Goal: Information Seeking & Learning: Learn about a topic

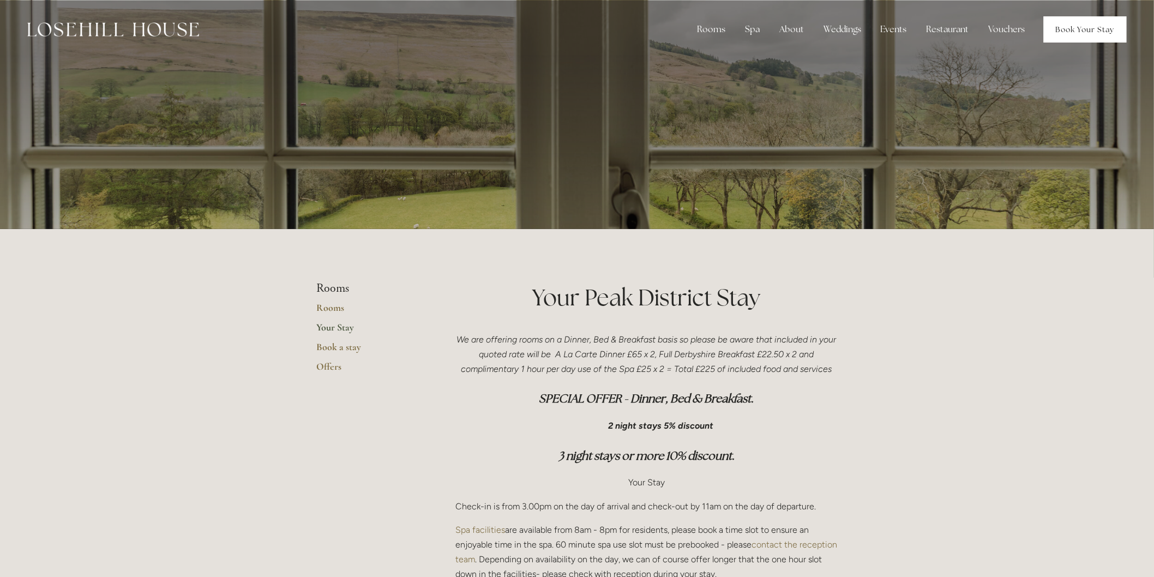
click at [1104, 36] on link "Book Your Stay" at bounding box center [1085, 29] width 83 height 26
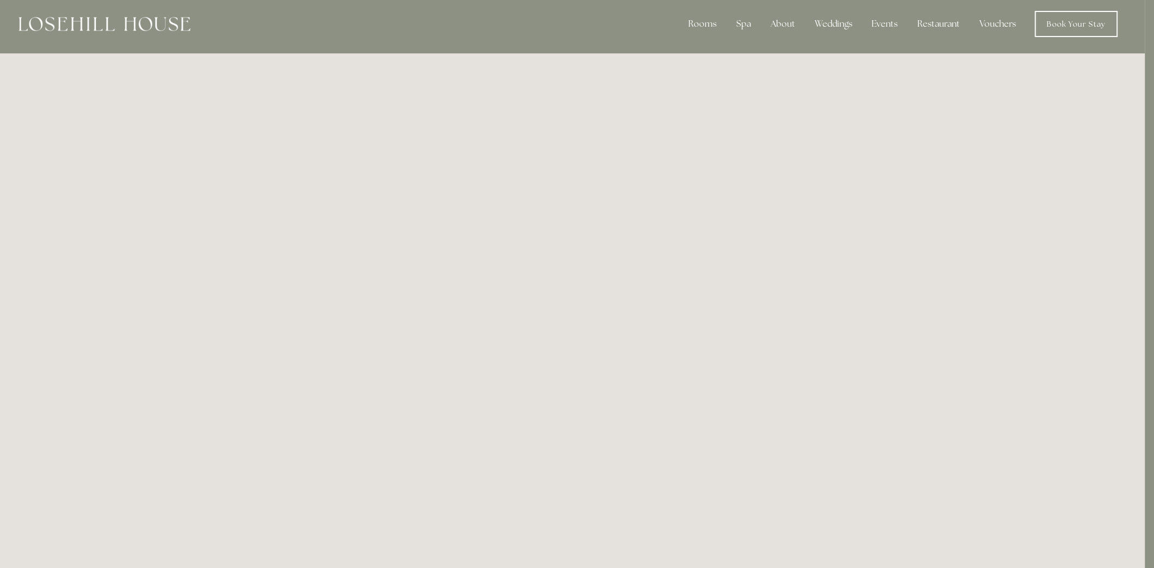
scroll to position [0, 9]
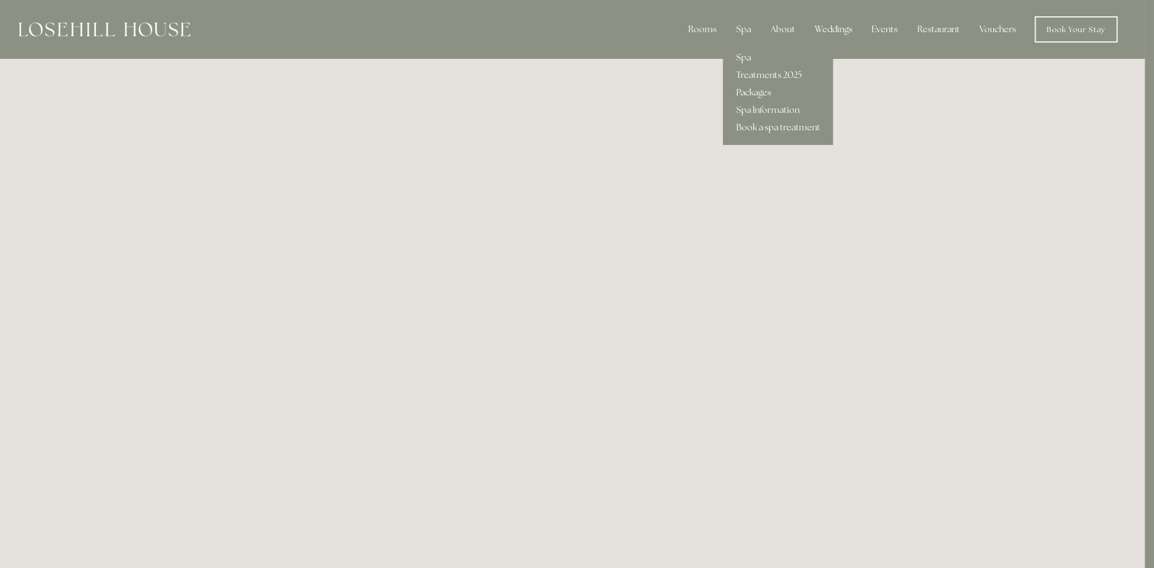
click at [752, 93] on link "Packages" at bounding box center [778, 92] width 110 height 17
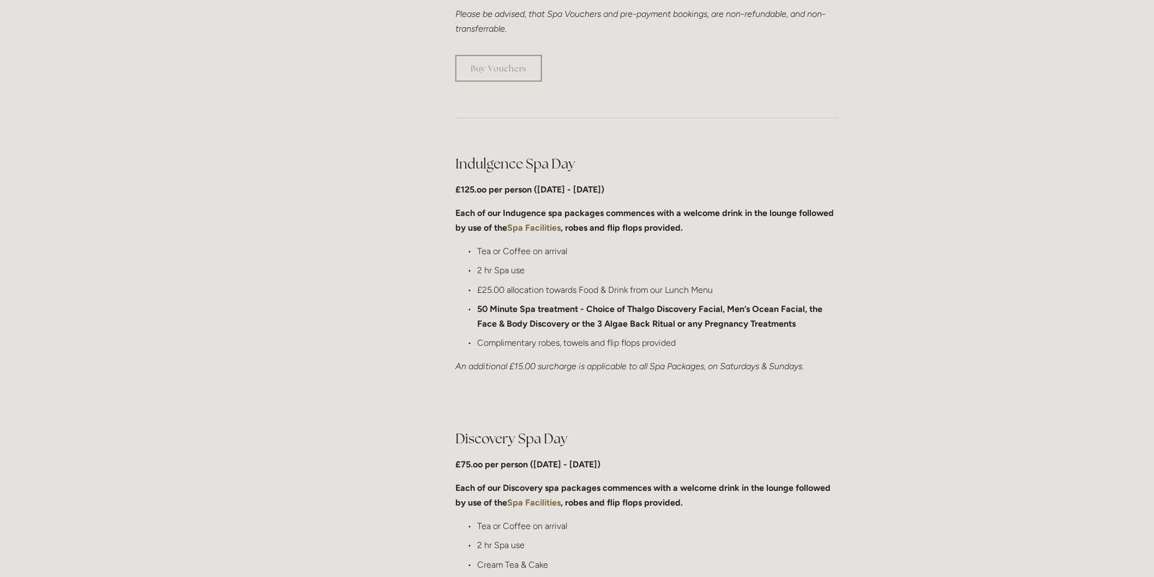
scroll to position [424, 0]
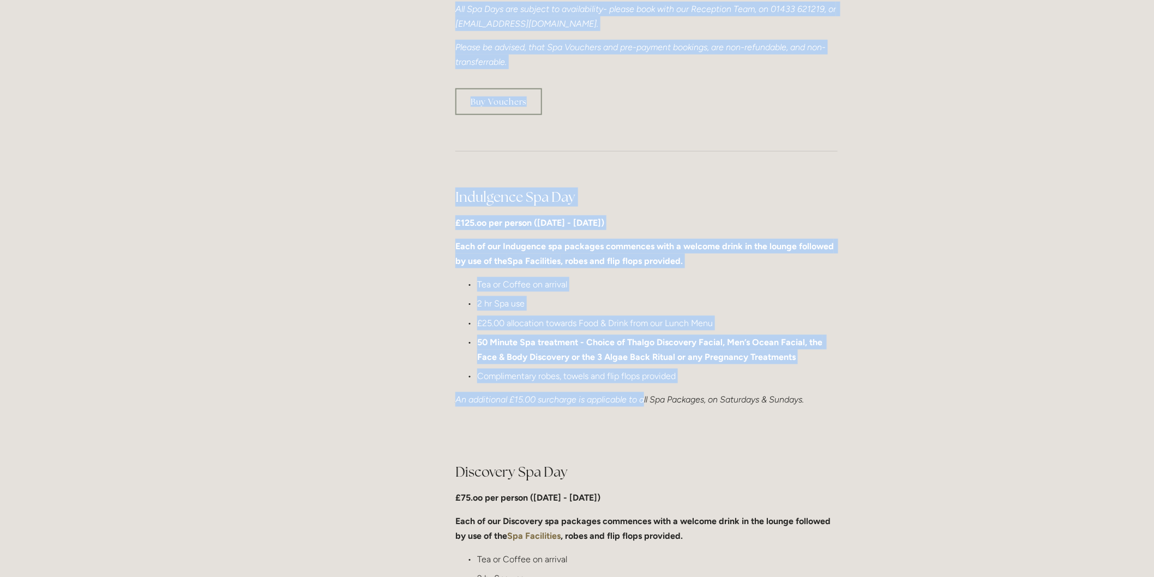
drag, startPoint x: 440, startPoint y: 195, endPoint x: 646, endPoint y: 391, distance: 284.0
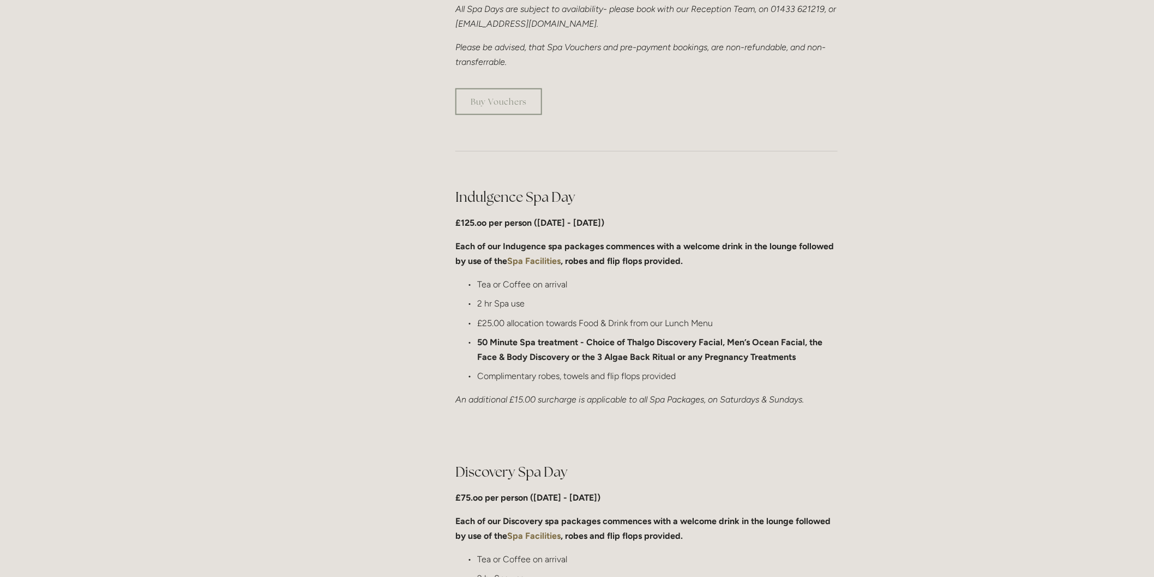
click at [692, 427] on div at bounding box center [646, 435] width 401 height 37
drag, startPoint x: 835, startPoint y: 407, endPoint x: 815, endPoint y: 398, distance: 22.0
click at [815, 398] on div "Indulgence Spa Day £125.oo per person (Monday - Friday) Each of our Indugence s…" at bounding box center [646, 297] width 401 height 238
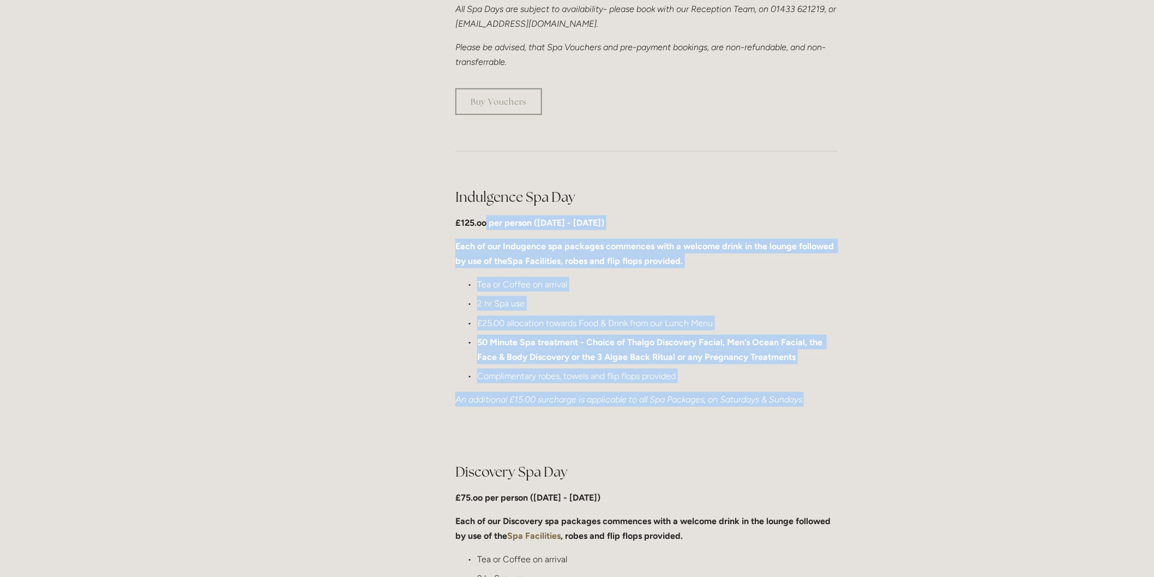
drag, startPoint x: 822, startPoint y: 399, endPoint x: 488, endPoint y: 221, distance: 378.8
click at [488, 221] on div "Indulgence Spa Day £125.oo per person (Monday - Friday) Each of our Indugence s…" at bounding box center [647, 298] width 382 height 220
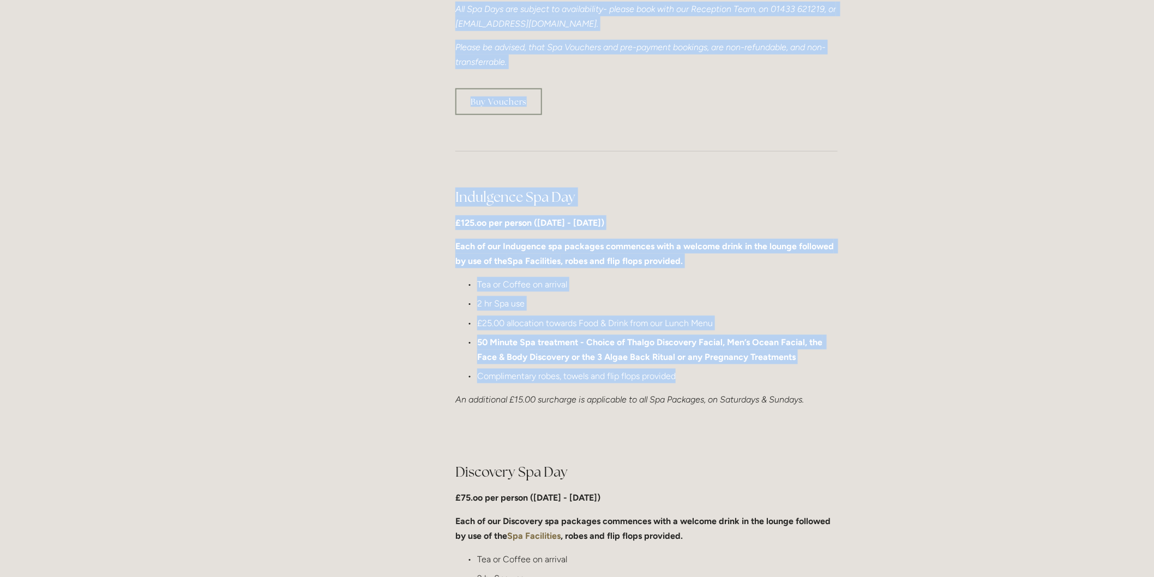
drag, startPoint x: 441, startPoint y: 220, endPoint x: 760, endPoint y: 373, distance: 353.6
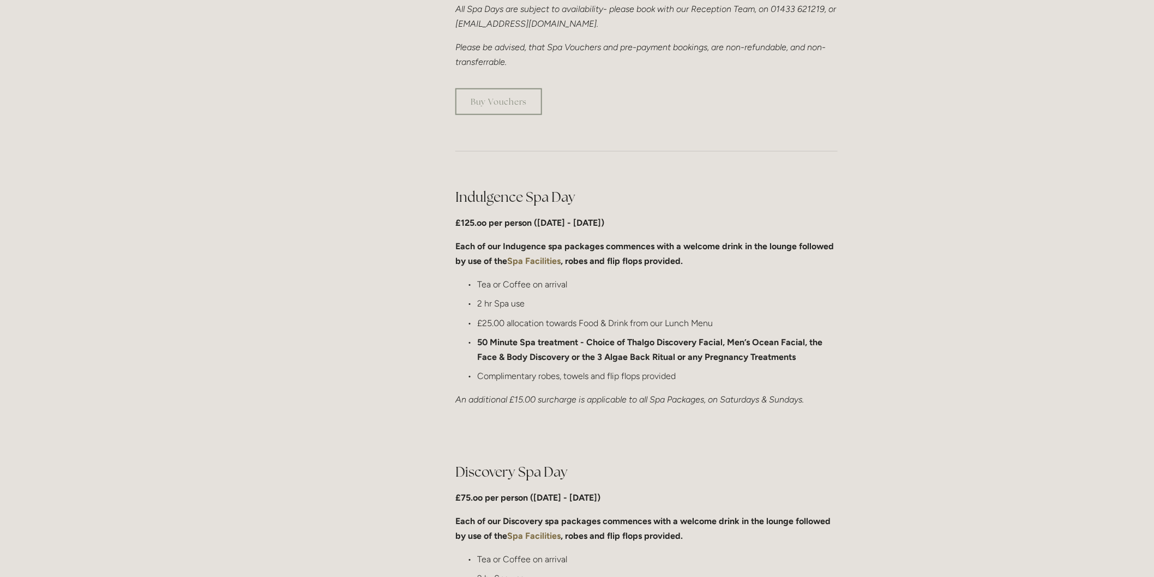
click at [824, 422] on div at bounding box center [646, 435] width 401 height 37
drag, startPoint x: 860, startPoint y: 402, endPoint x: 462, endPoint y: 295, distance: 412.0
click at [604, 445] on div at bounding box center [646, 435] width 401 height 37
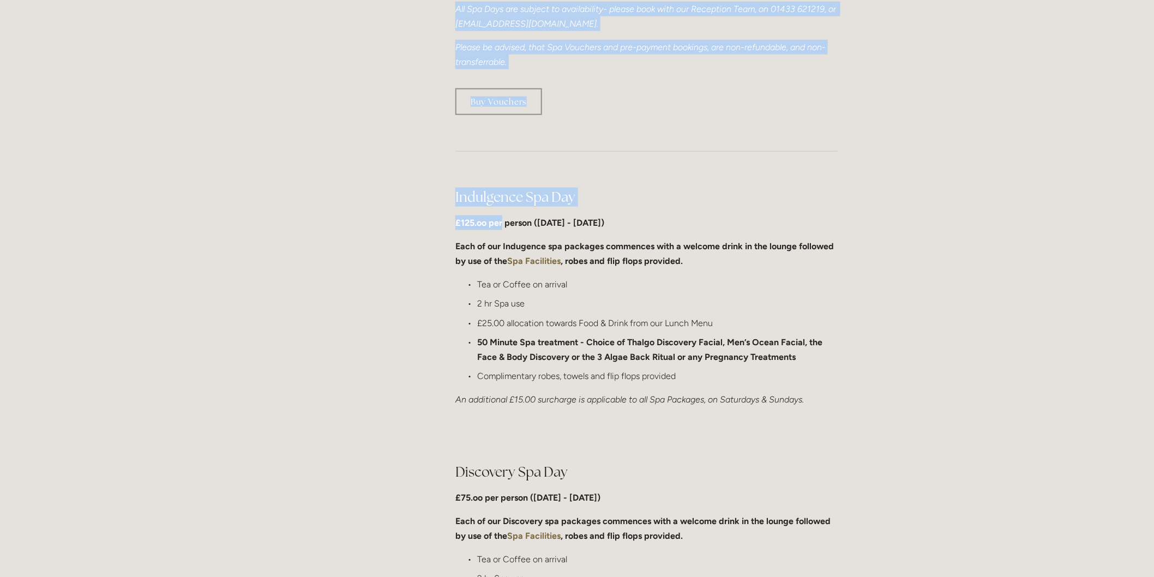
drag, startPoint x: 444, startPoint y: 194, endPoint x: 502, endPoint y: 225, distance: 66.4
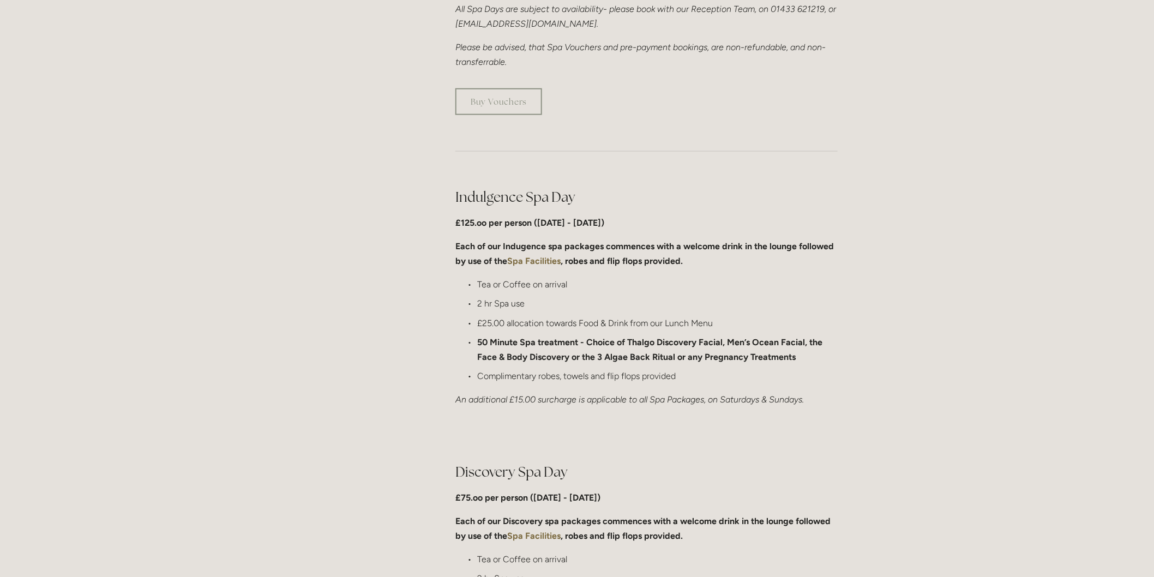
click at [461, 271] on div "Indulgence Spa Day £125.oo per person (Monday - Friday) Each of our Indugence s…" at bounding box center [647, 298] width 382 height 220
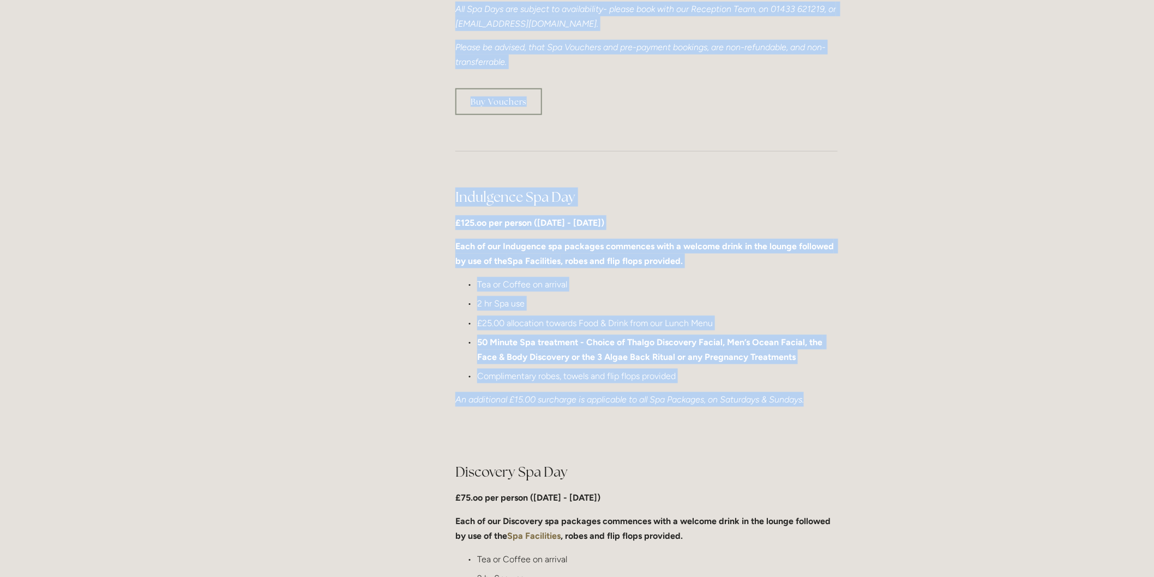
drag, startPoint x: 824, startPoint y: 401, endPoint x: 445, endPoint y: 258, distance: 404.9
click at [689, 375] on p "Complimentary robes, towels and flip flops provided" at bounding box center [657, 376] width 361 height 15
click at [591, 369] on p "Complimentary robes, towels and flip flops provided" at bounding box center [657, 376] width 361 height 15
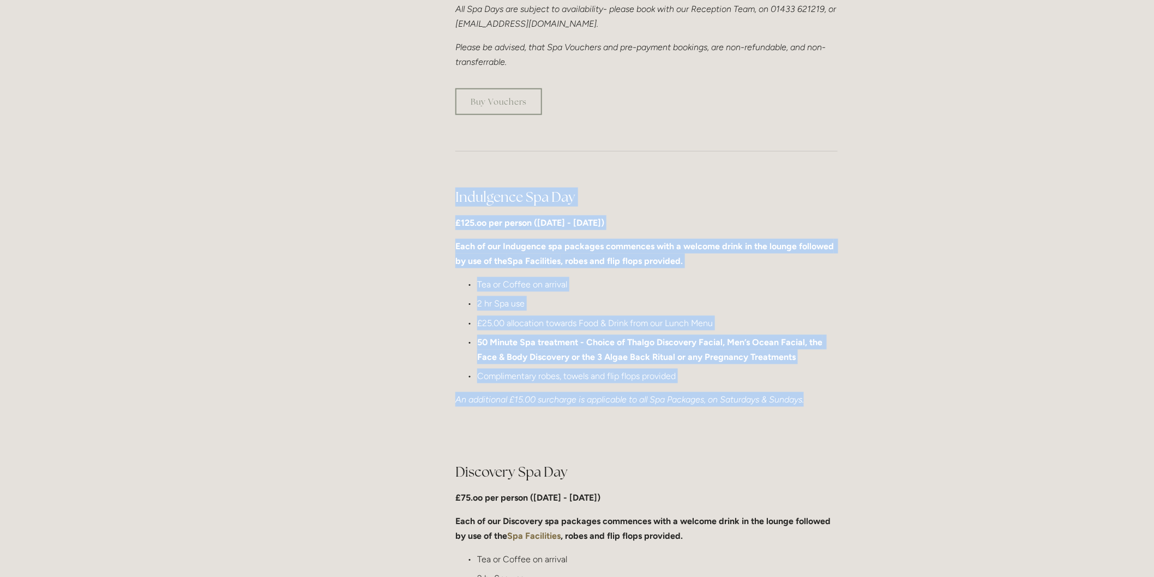
drag, startPoint x: 451, startPoint y: 190, endPoint x: 810, endPoint y: 399, distance: 415.6
click at [810, 399] on div "Indulgence Spa Day £125.oo per person (Monday - Friday) Each of our Indugence s…" at bounding box center [646, 297] width 401 height 238
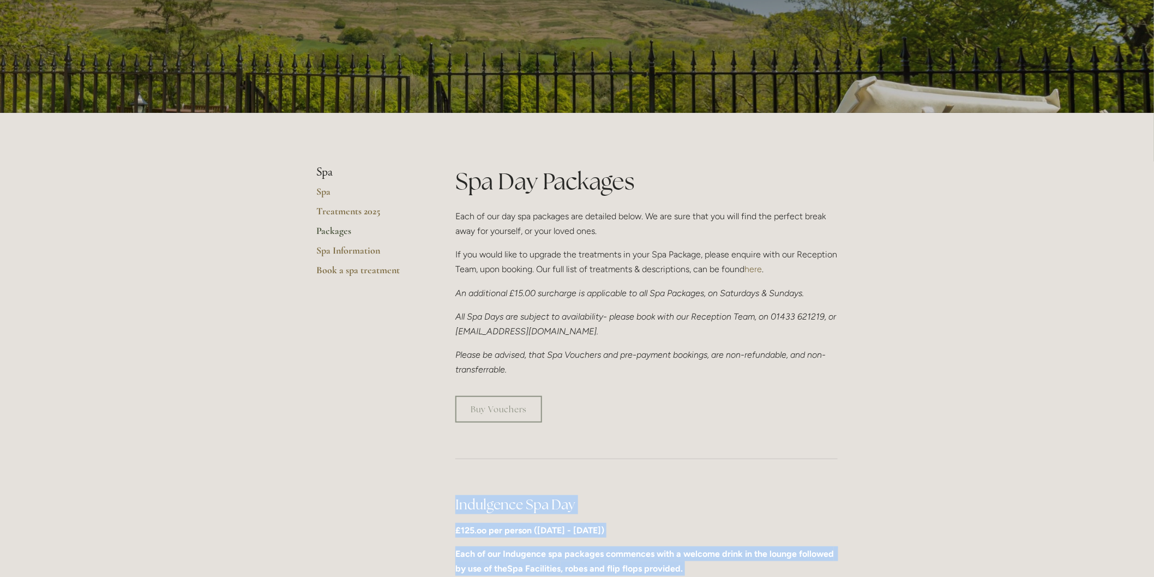
scroll to position [0, 0]
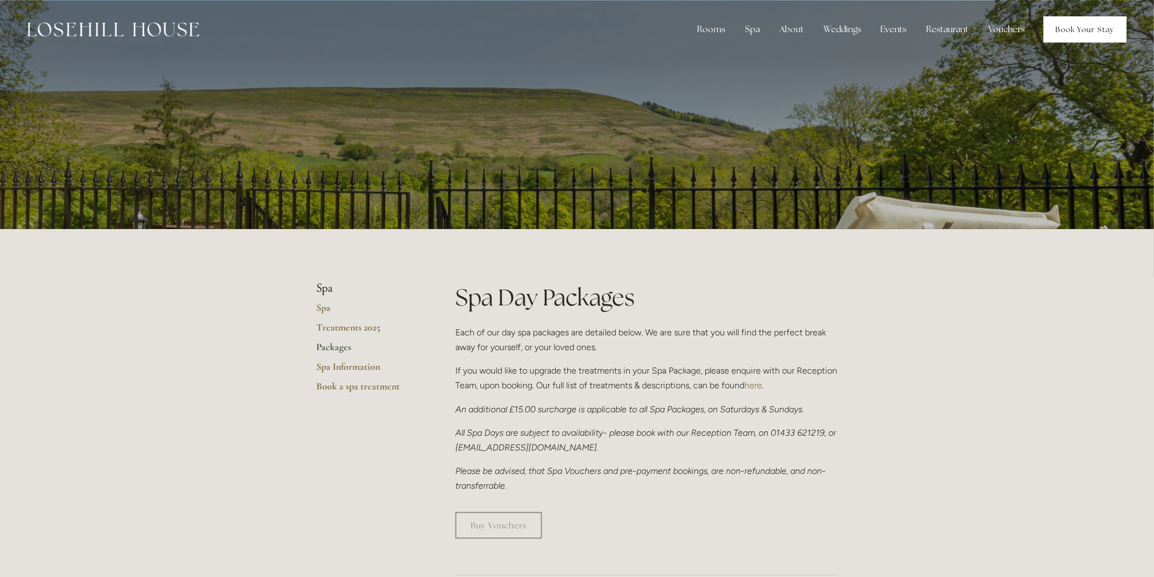
click at [1115, 35] on link "Book Your Stay" at bounding box center [1085, 29] width 83 height 26
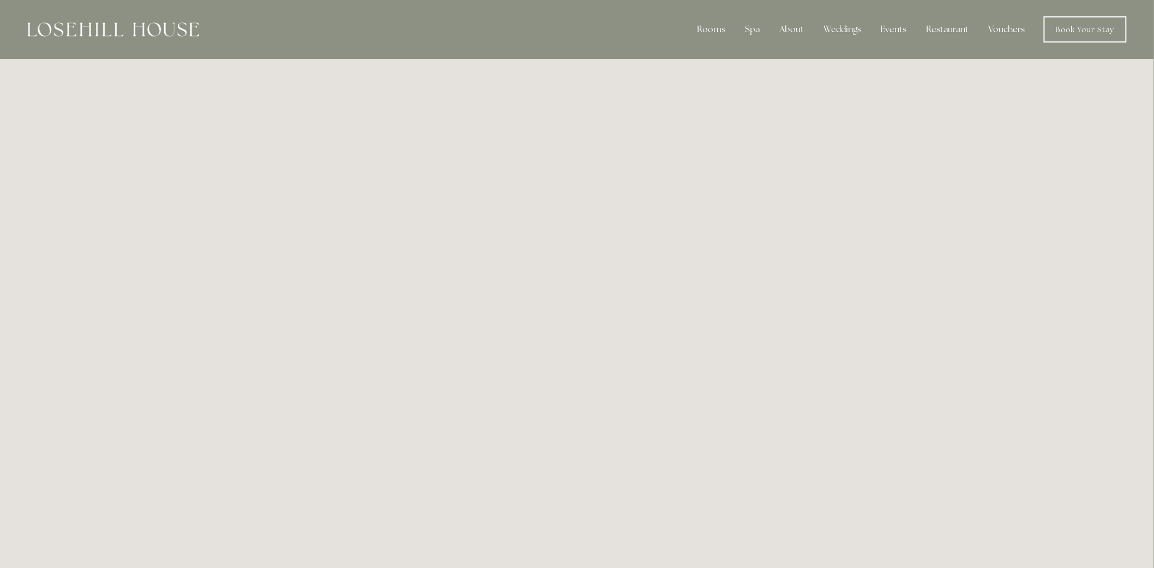
click at [1033, 22] on link "Vouchers" at bounding box center [1007, 30] width 54 height 22
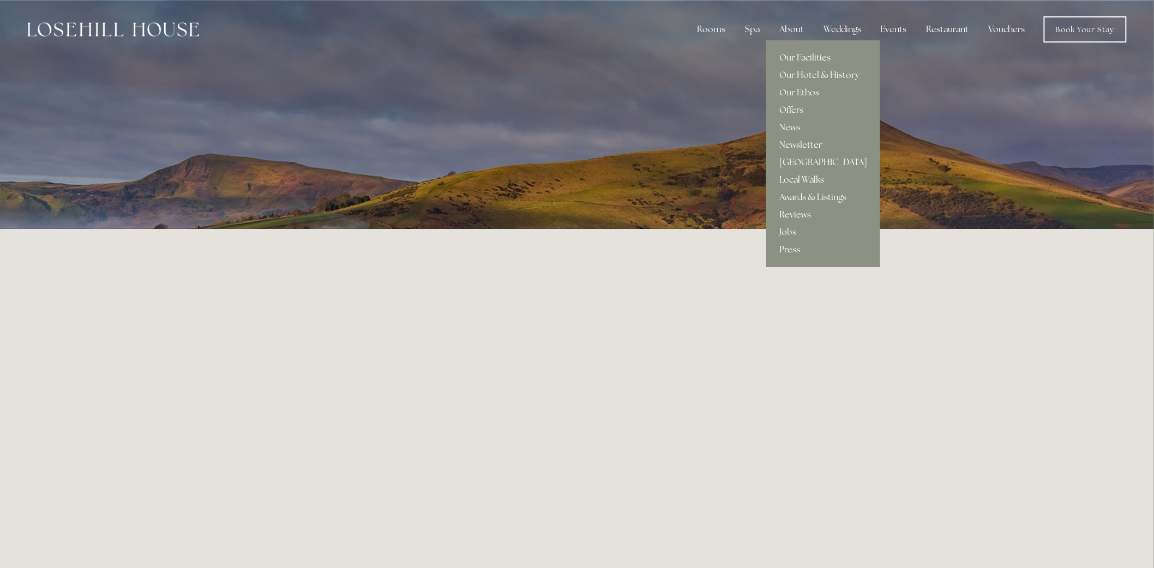
click at [799, 180] on link "Local Walks" at bounding box center [824, 179] width 114 height 17
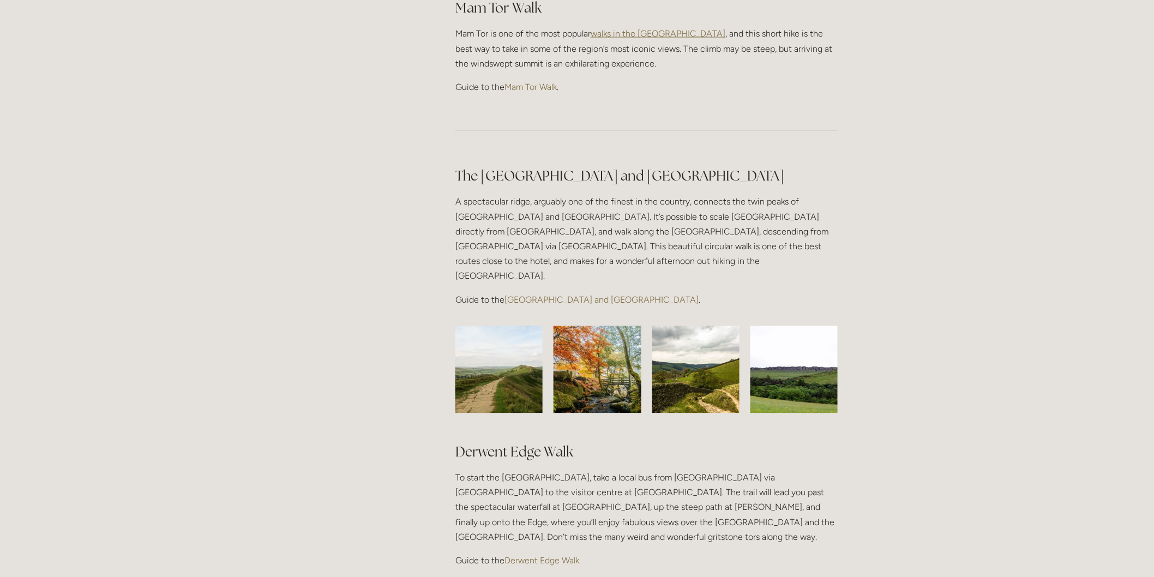
scroll to position [909, 0]
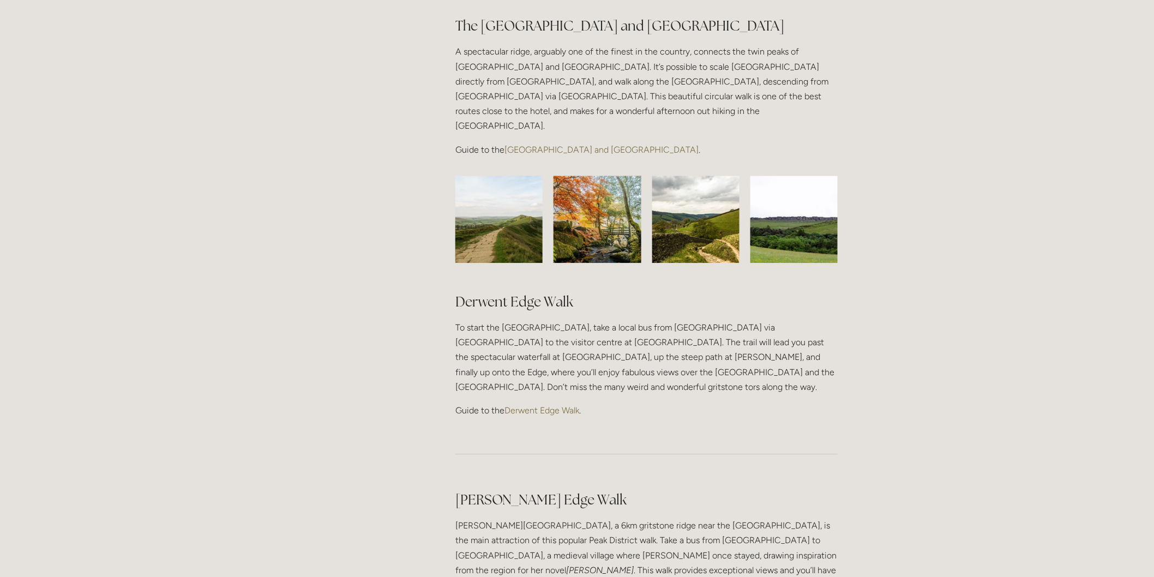
click at [506, 176] on img at bounding box center [499, 219] width 116 height 87
click at [571, 186] on img at bounding box center [598, 219] width 116 height 87
click at [655, 187] on img at bounding box center [696, 219] width 116 height 87
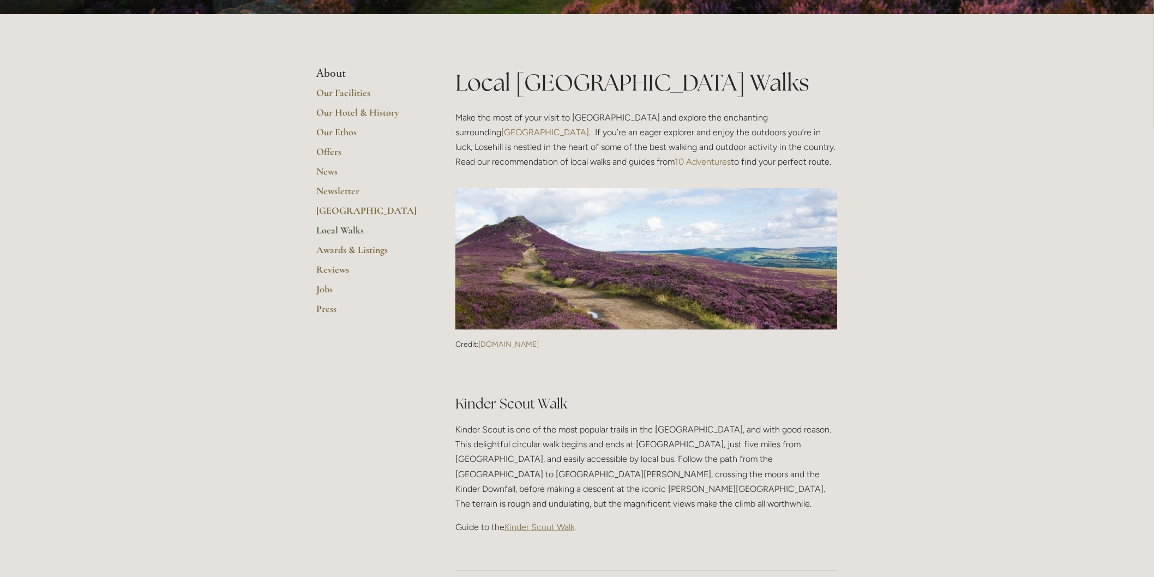
scroll to position [0, 0]
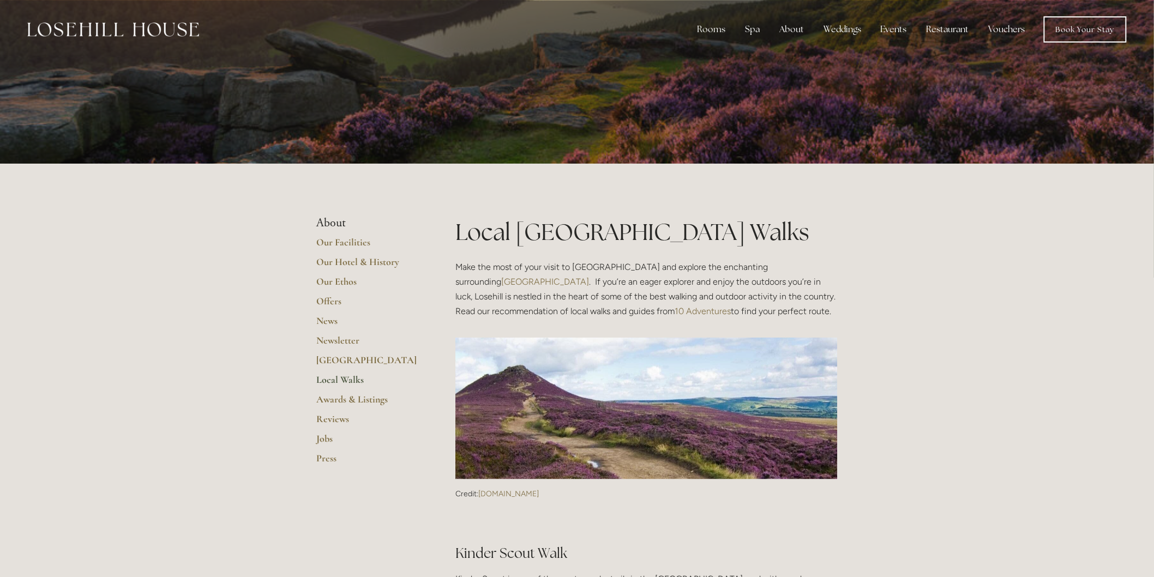
click at [996, 26] on link "Vouchers" at bounding box center [1007, 30] width 54 height 22
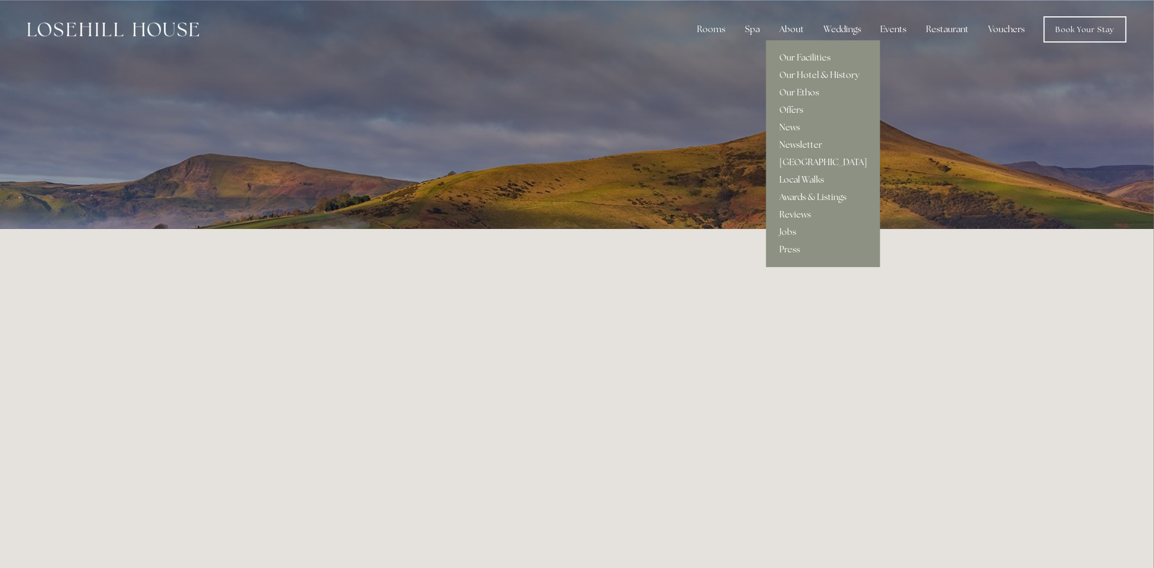
click at [795, 110] on link "Offers" at bounding box center [824, 109] width 114 height 17
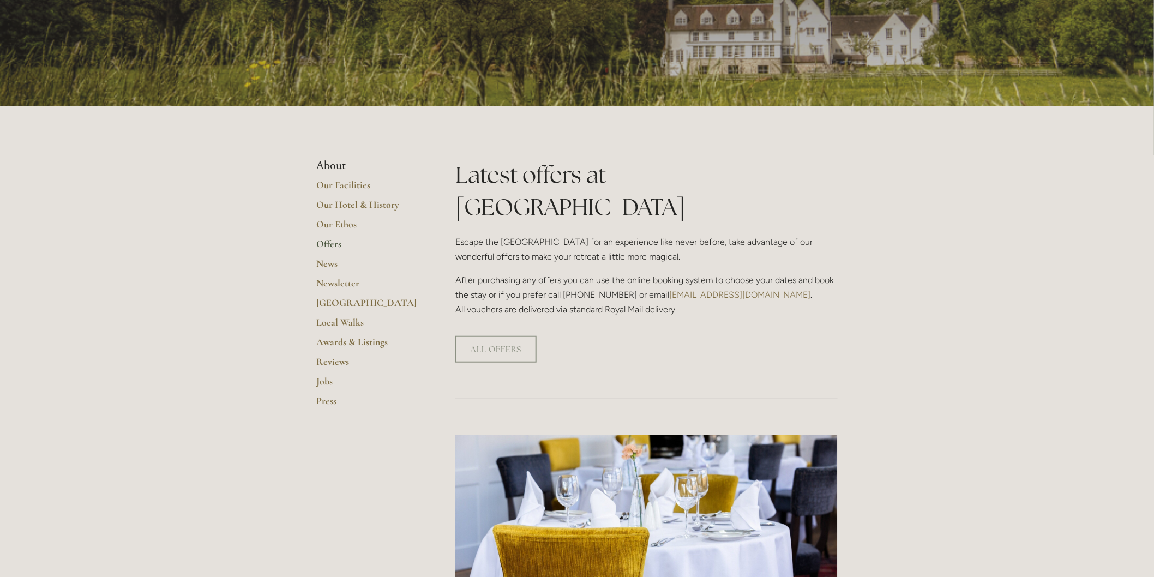
scroll to position [121, 0]
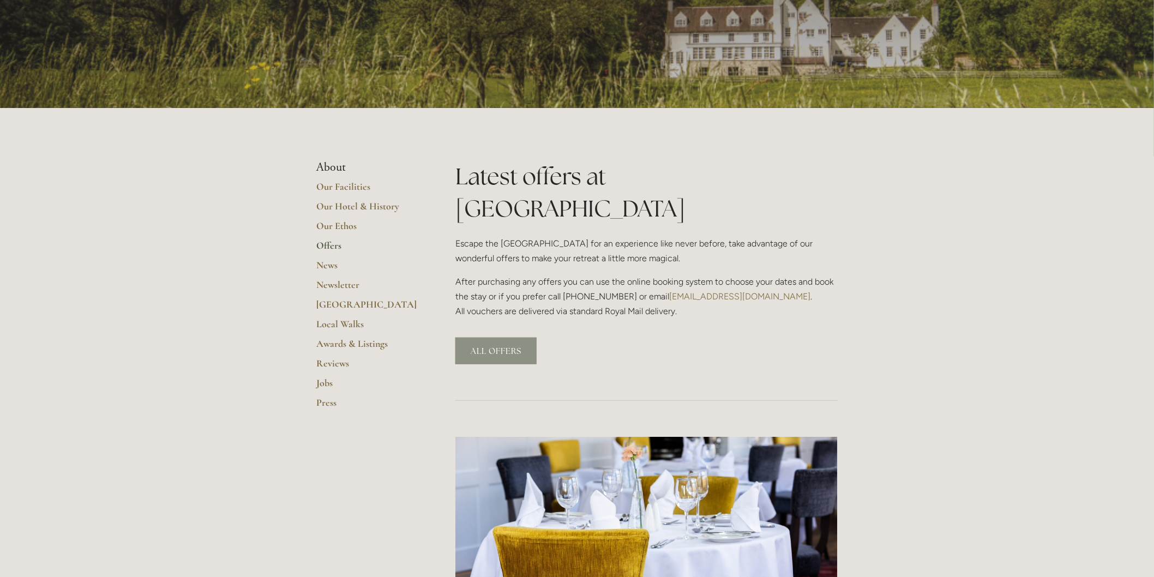
click at [505, 338] on link "ALL OFFERS" at bounding box center [496, 351] width 81 height 27
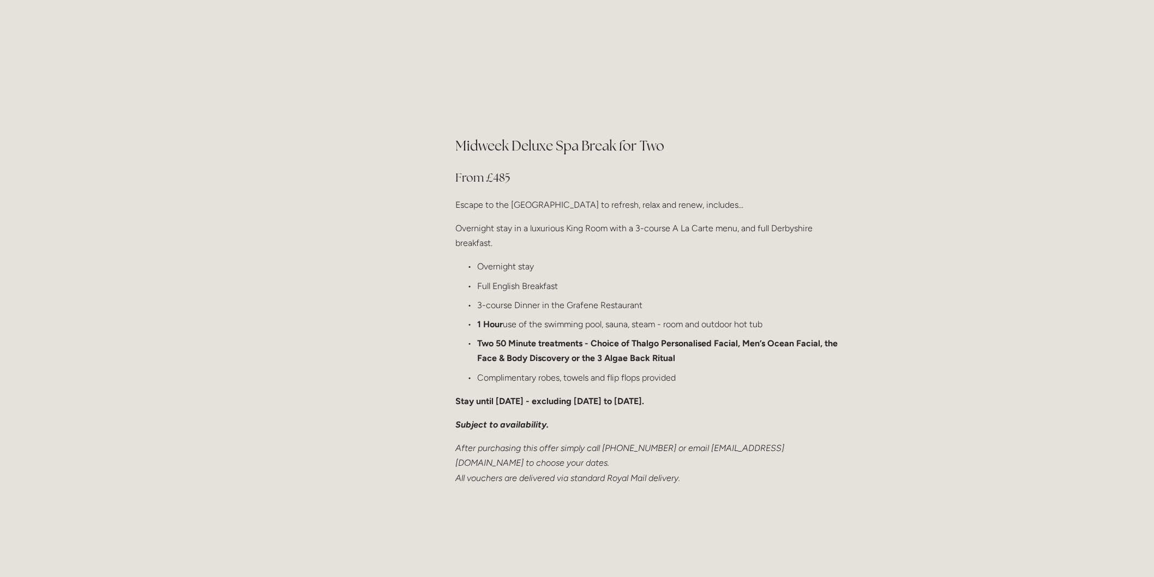
scroll to position [1212, 0]
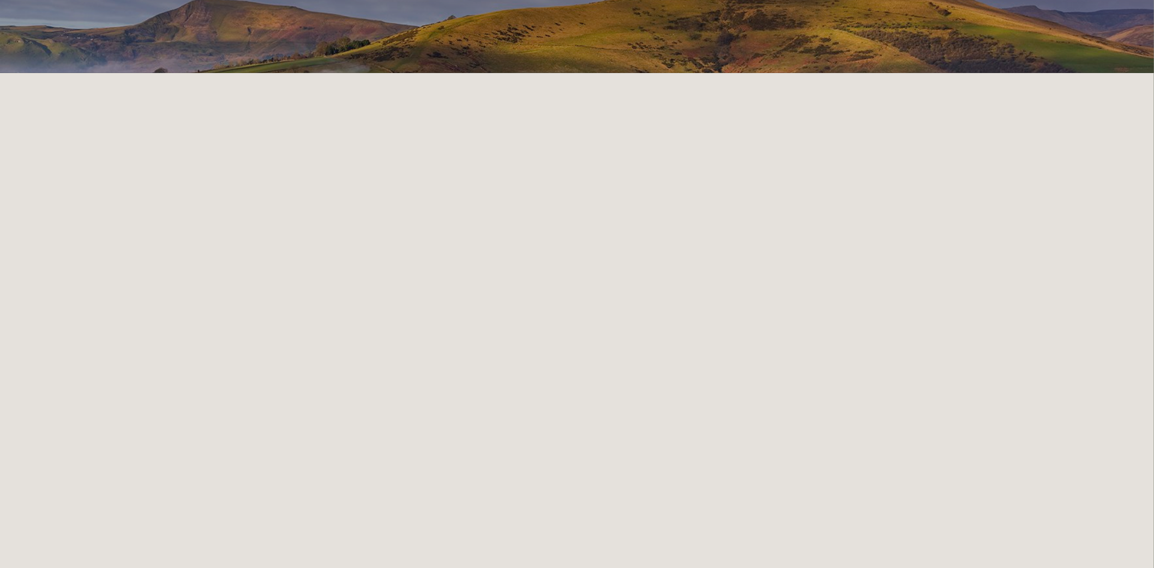
scroll to position [230, 0]
